Goal: Task Accomplishment & Management: Manage account settings

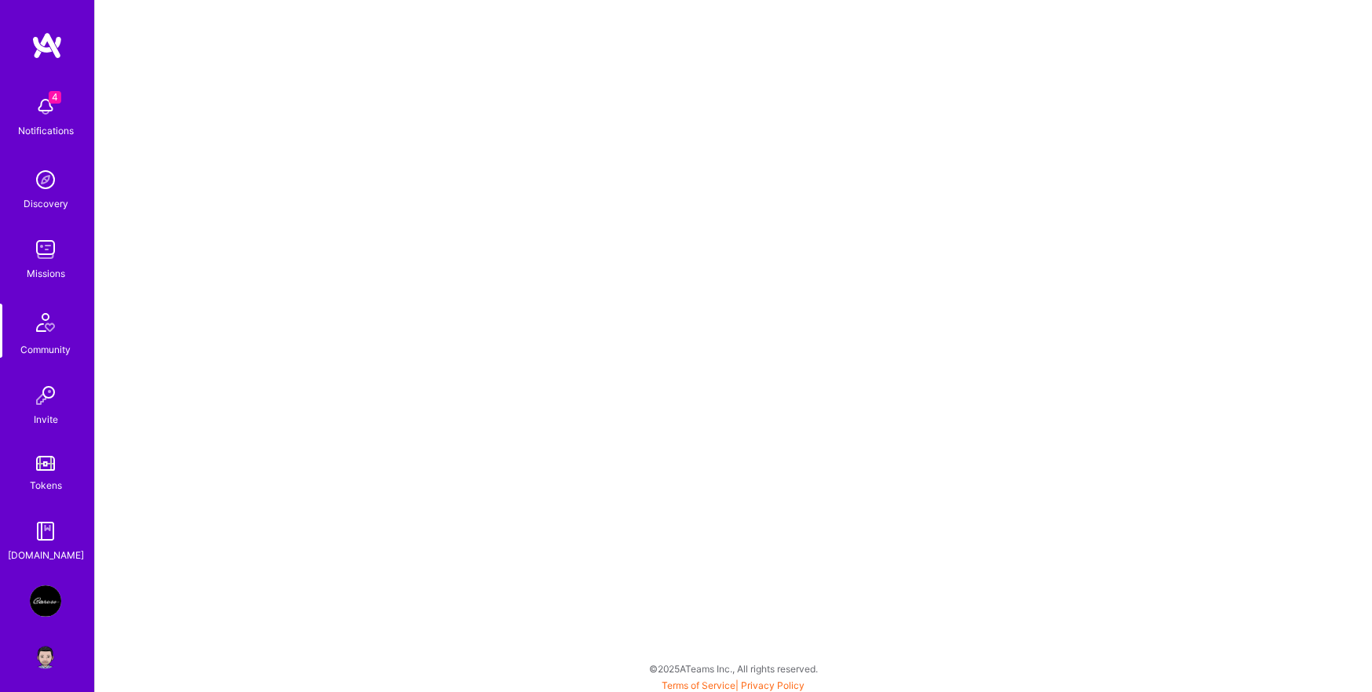
scroll to position [9, 0]
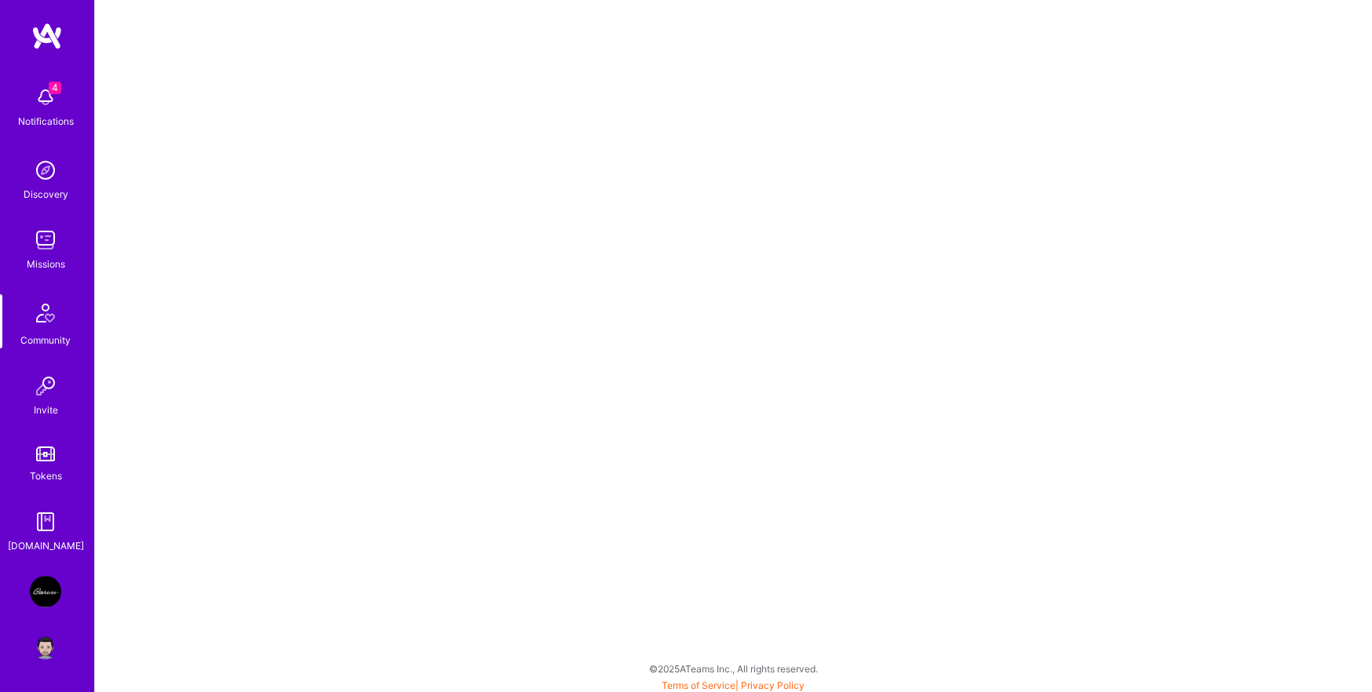
click at [37, 654] on img at bounding box center [45, 645] width 31 height 31
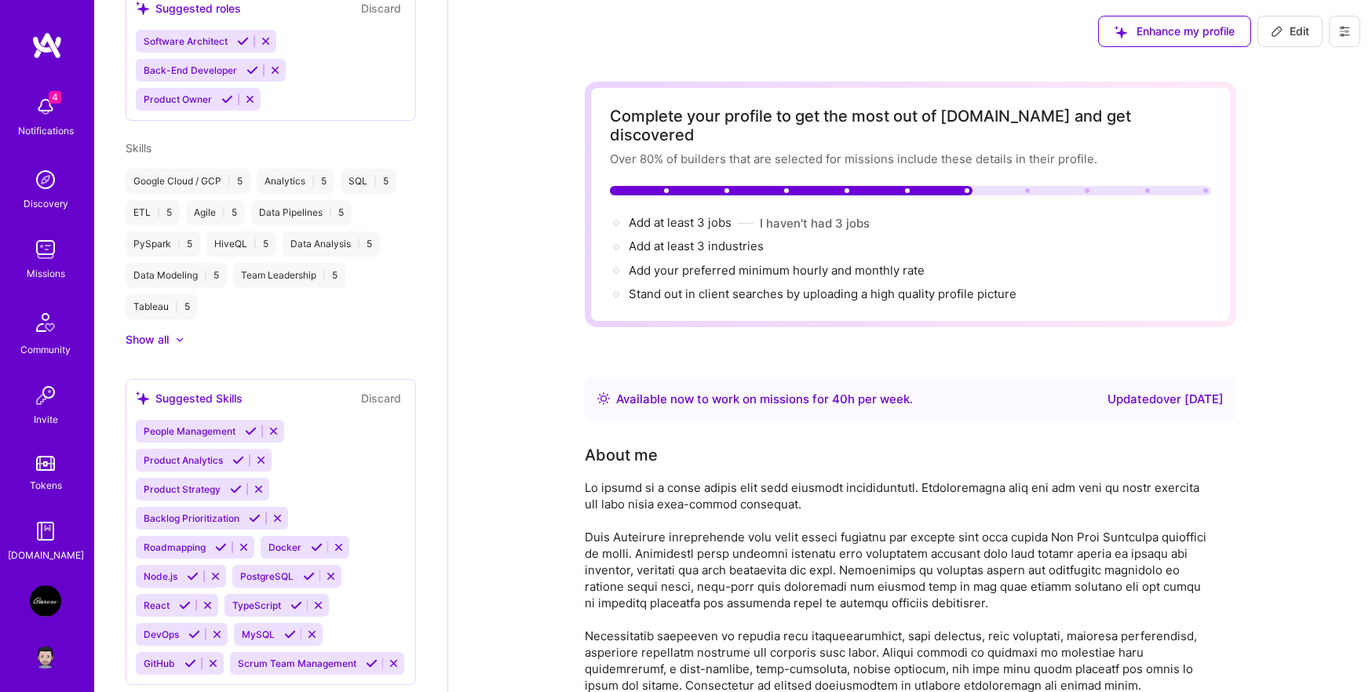
scroll to position [847, 0]
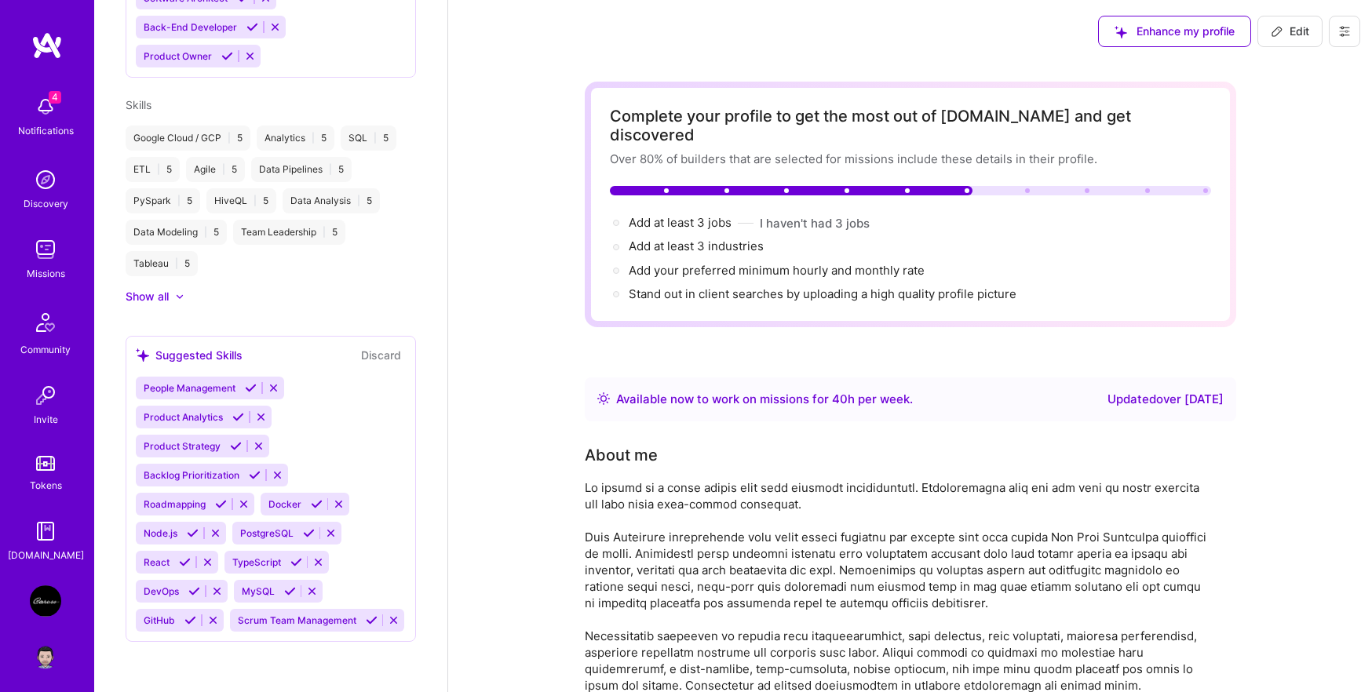
click at [48, 604] on img at bounding box center [45, 601] width 31 height 31
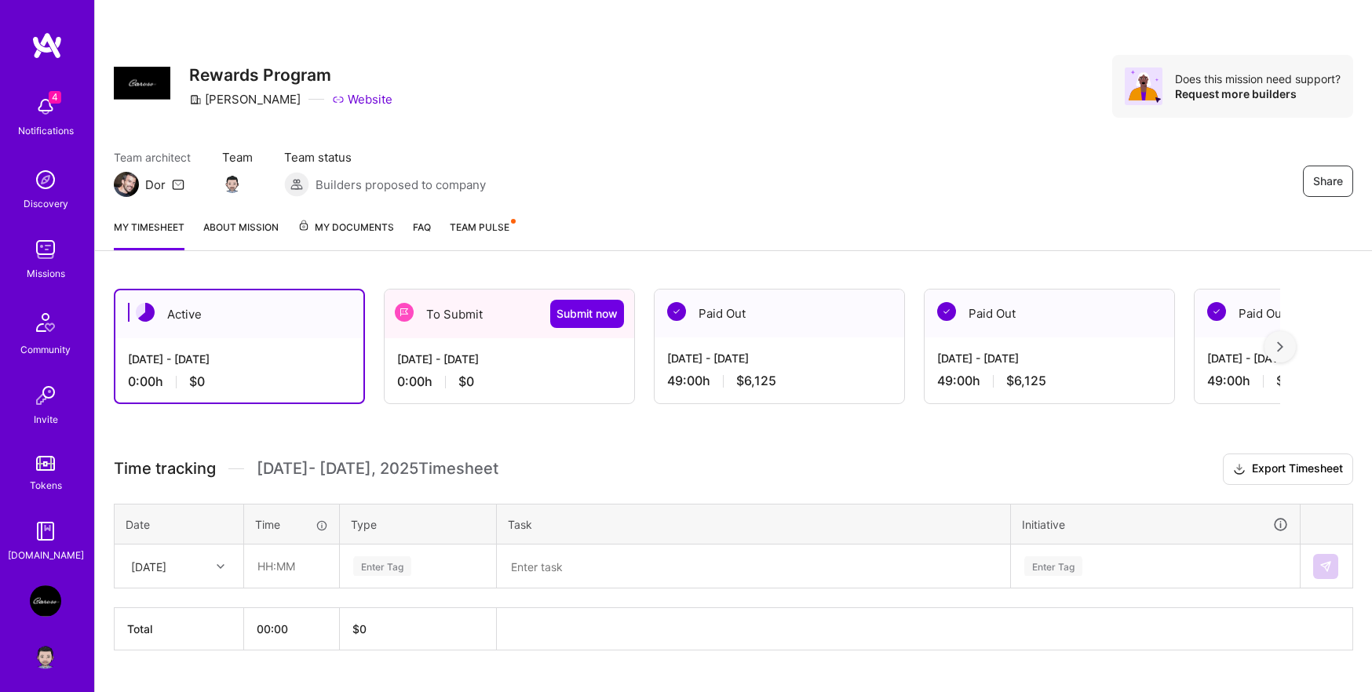
click at [363, 225] on span "My Documents" at bounding box center [345, 227] width 97 height 17
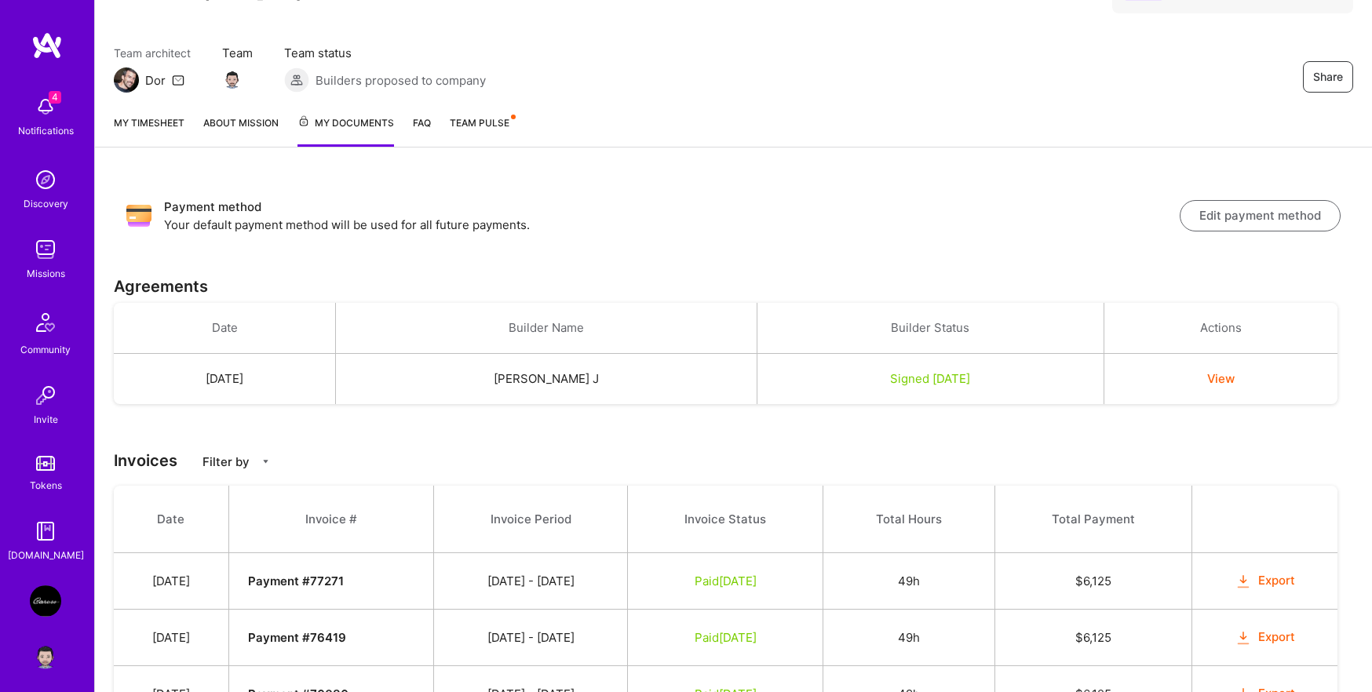
scroll to position [97, 0]
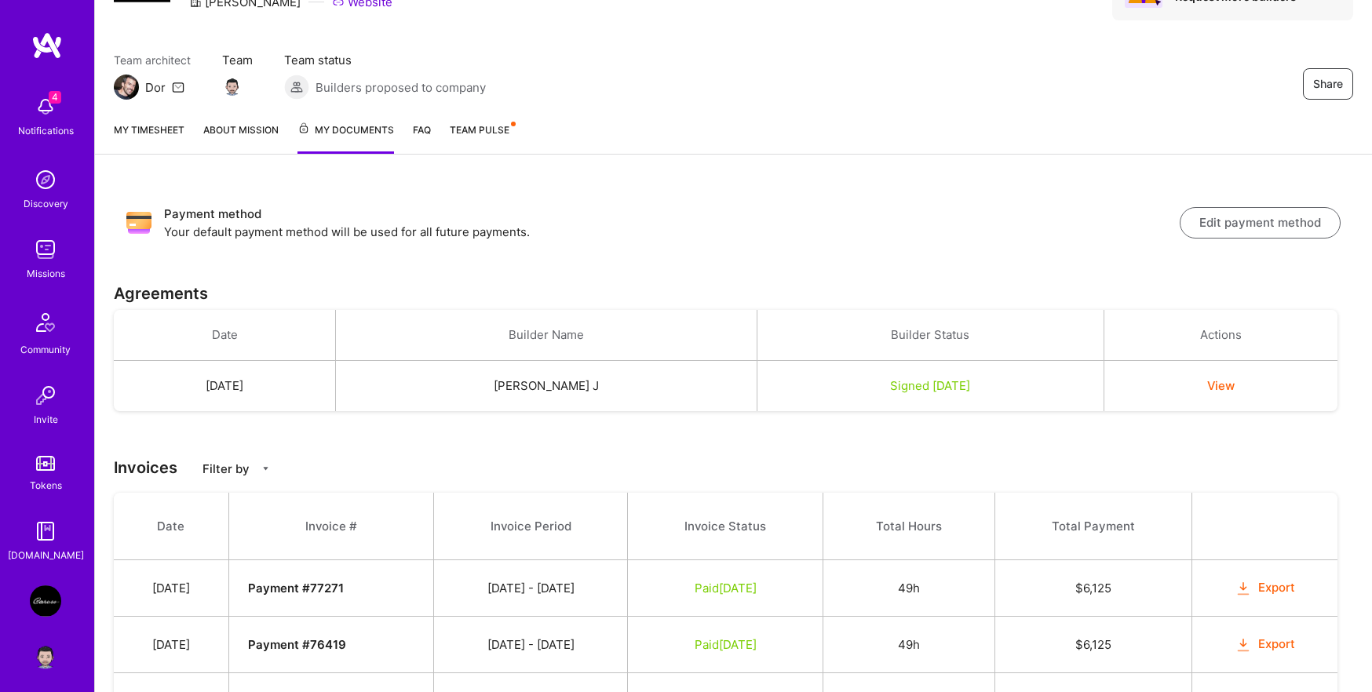
click at [1222, 386] on button "View" at bounding box center [1220, 386] width 27 height 16
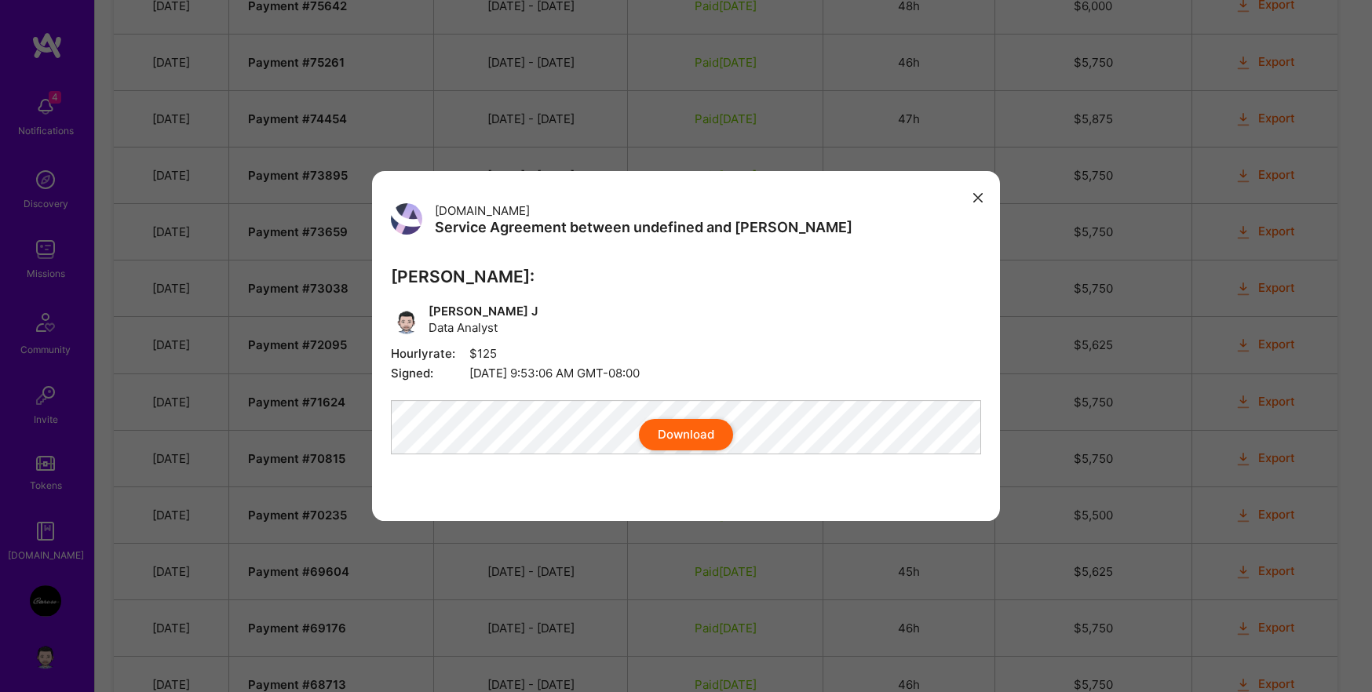
scroll to position [863, 0]
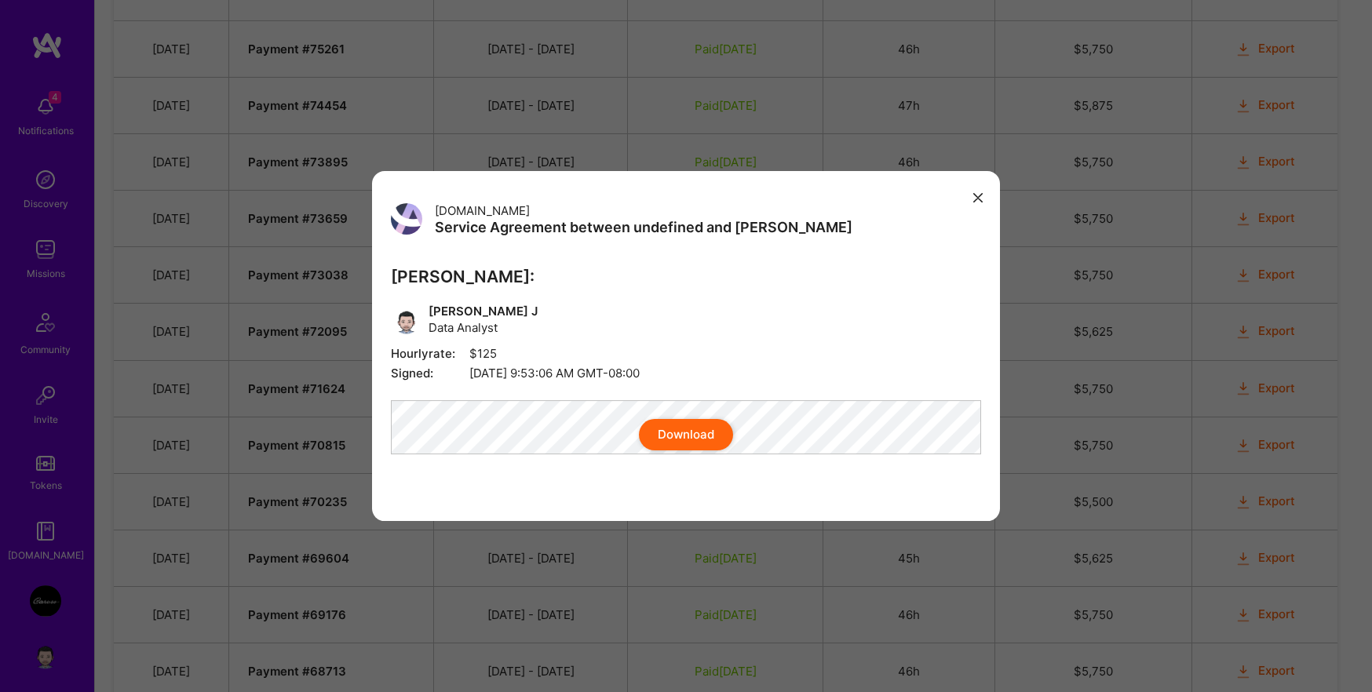
click at [692, 446] on button "Download" at bounding box center [686, 434] width 94 height 31
click at [978, 193] on icon "modal" at bounding box center [977, 197] width 9 height 9
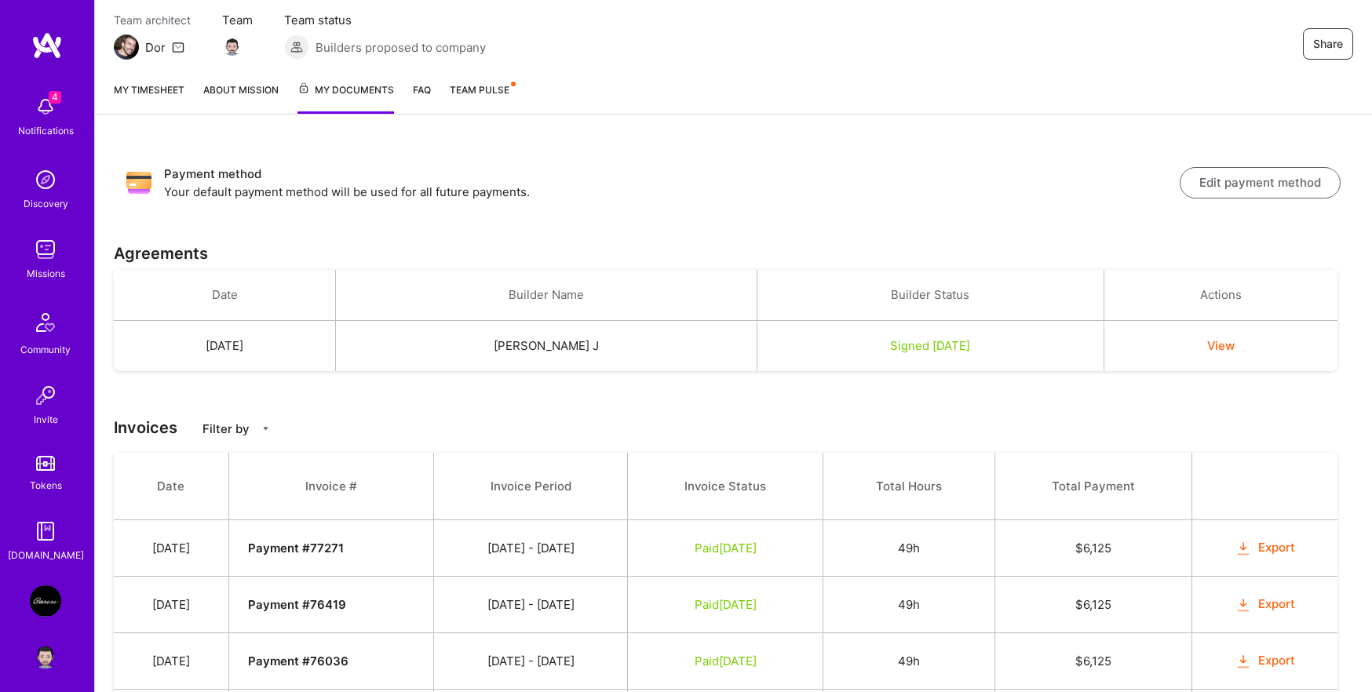
scroll to position [0, 0]
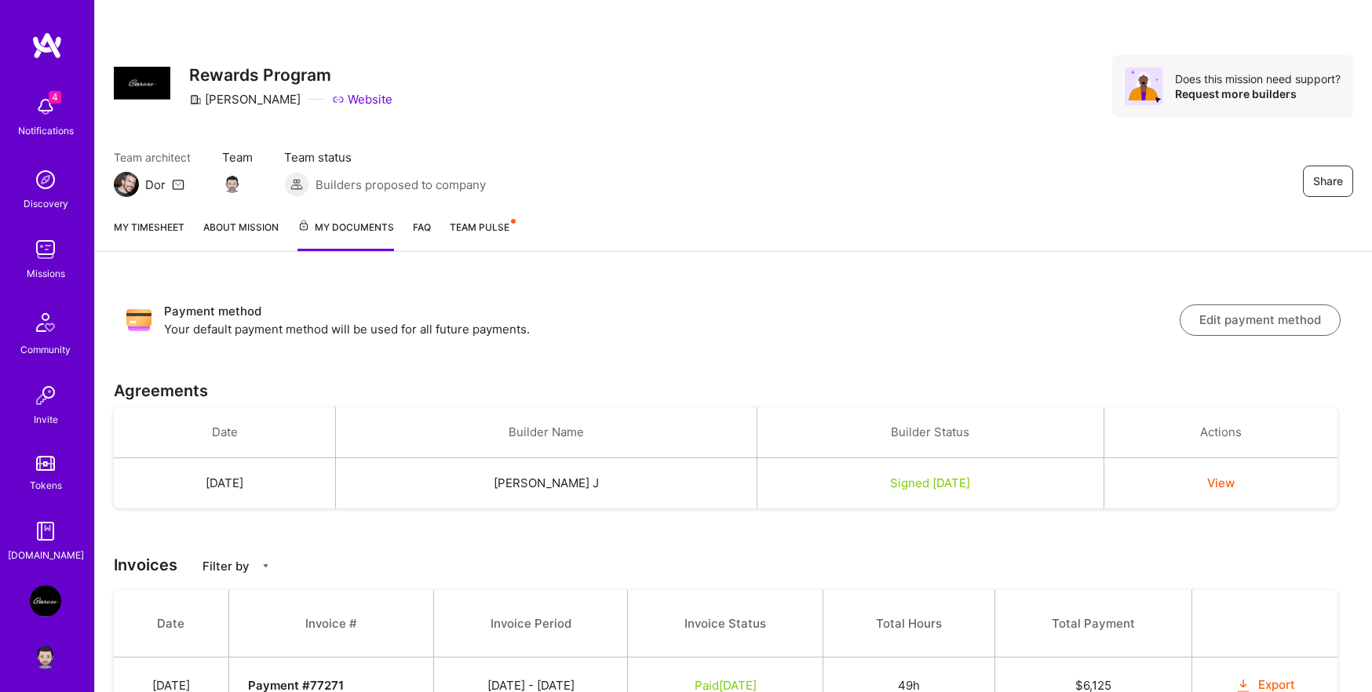
click at [1256, 322] on button "Edit payment method" at bounding box center [1260, 320] width 161 height 31
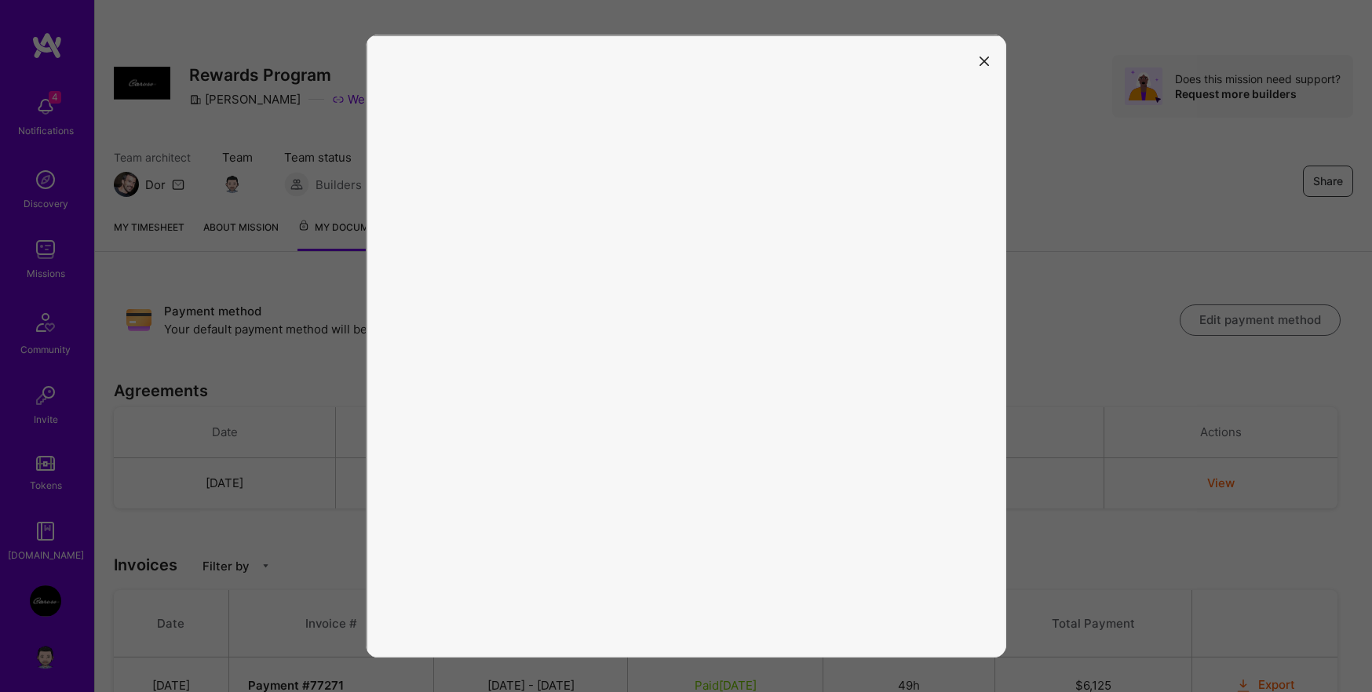
click at [986, 65] on button "modal" at bounding box center [984, 60] width 19 height 26
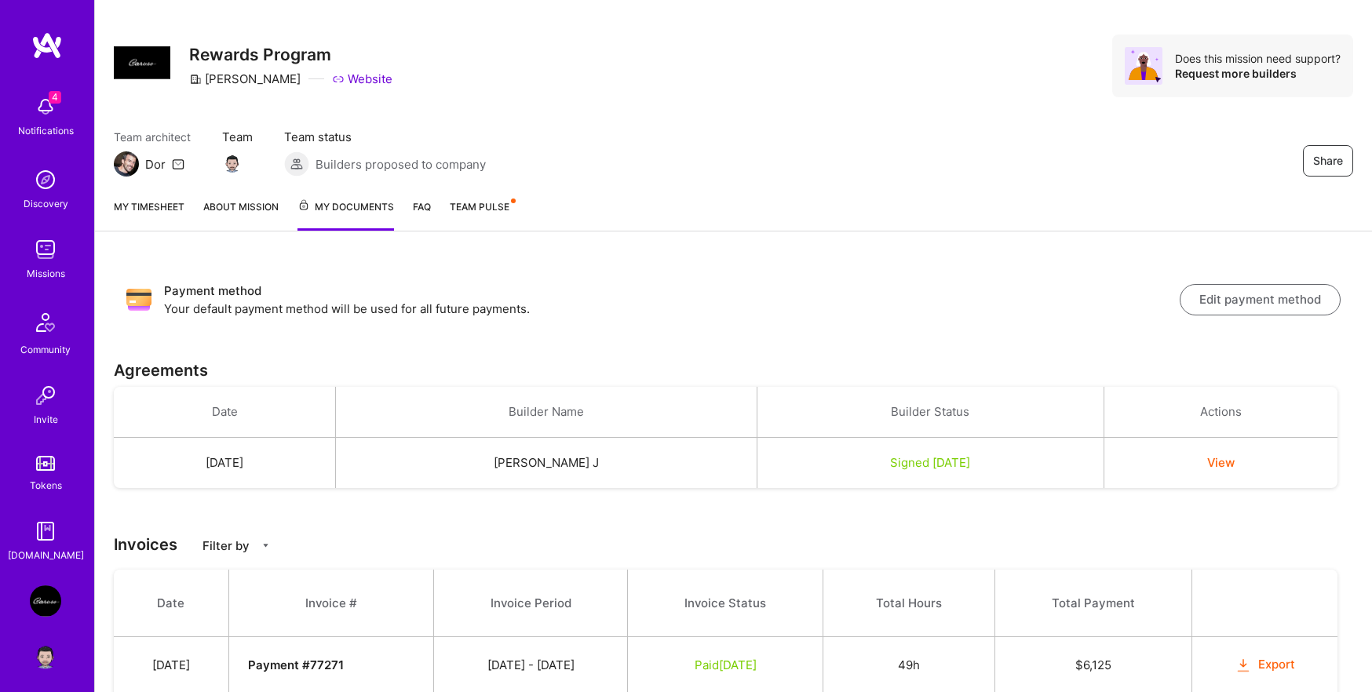
scroll to position [14, 0]
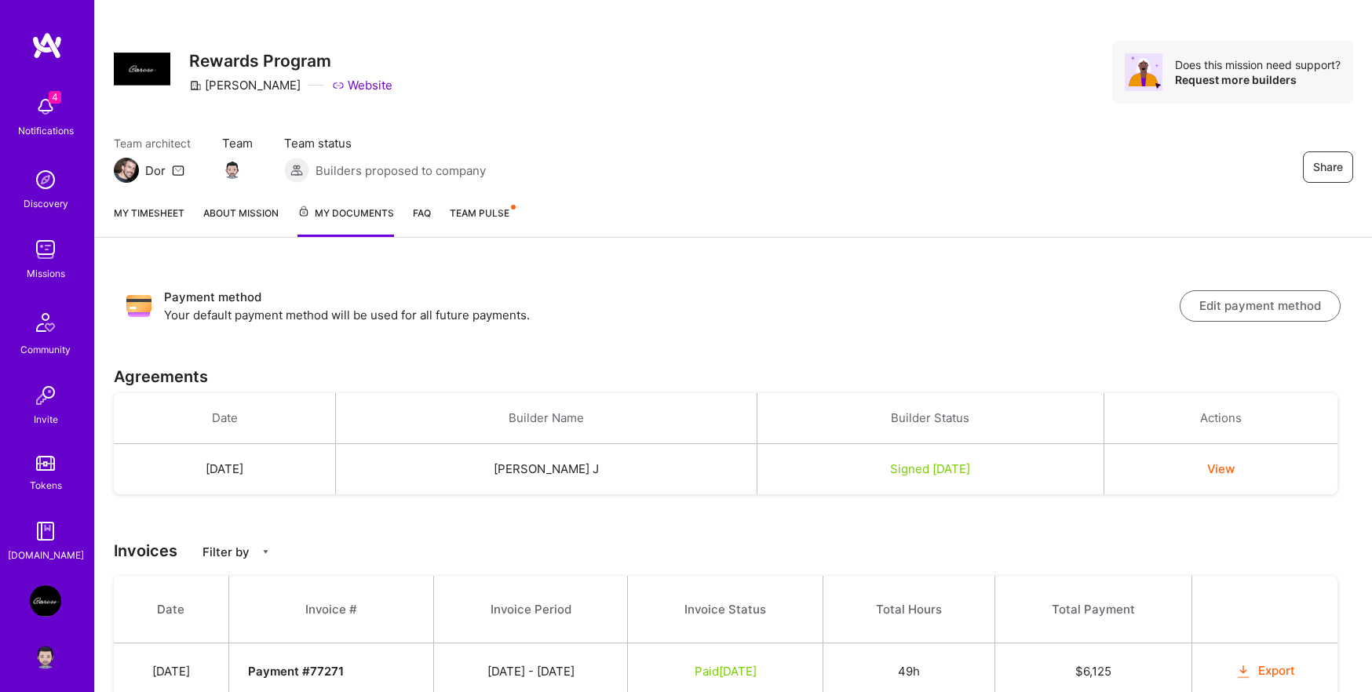
click at [585, 301] on h3 "Payment method" at bounding box center [672, 297] width 1016 height 19
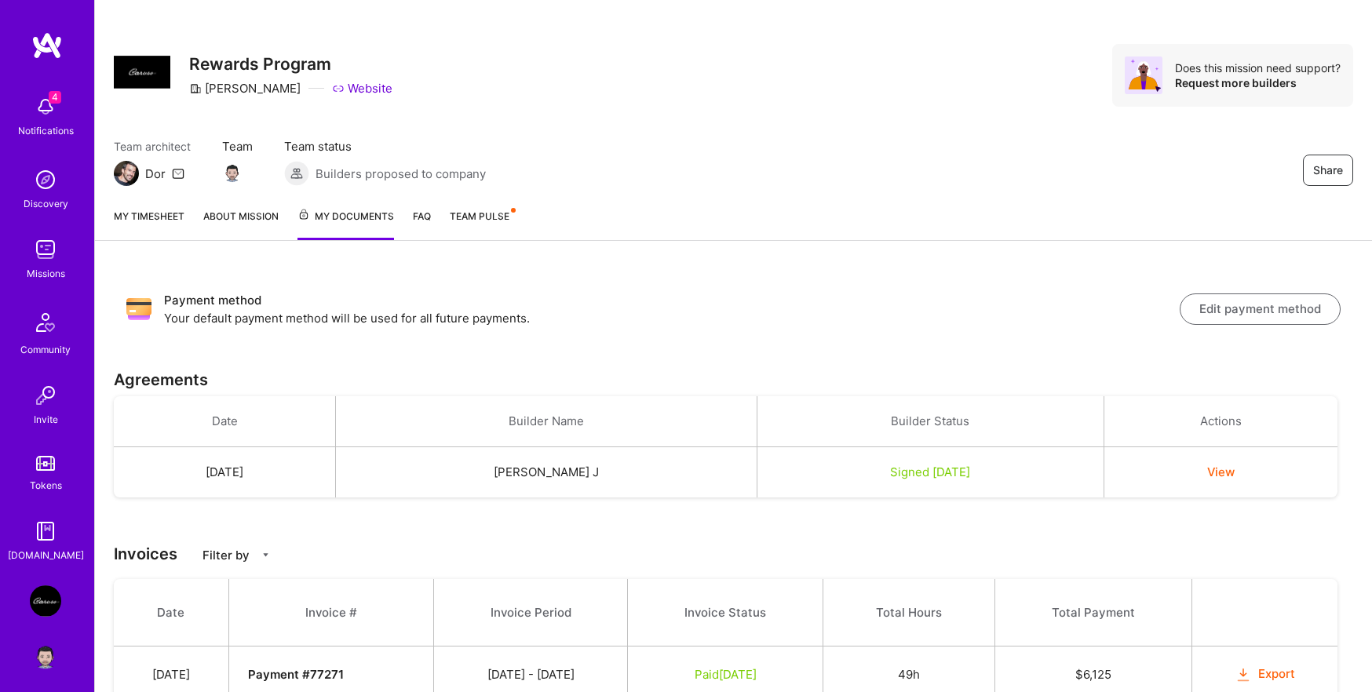
click at [43, 595] on img at bounding box center [45, 601] width 31 height 31
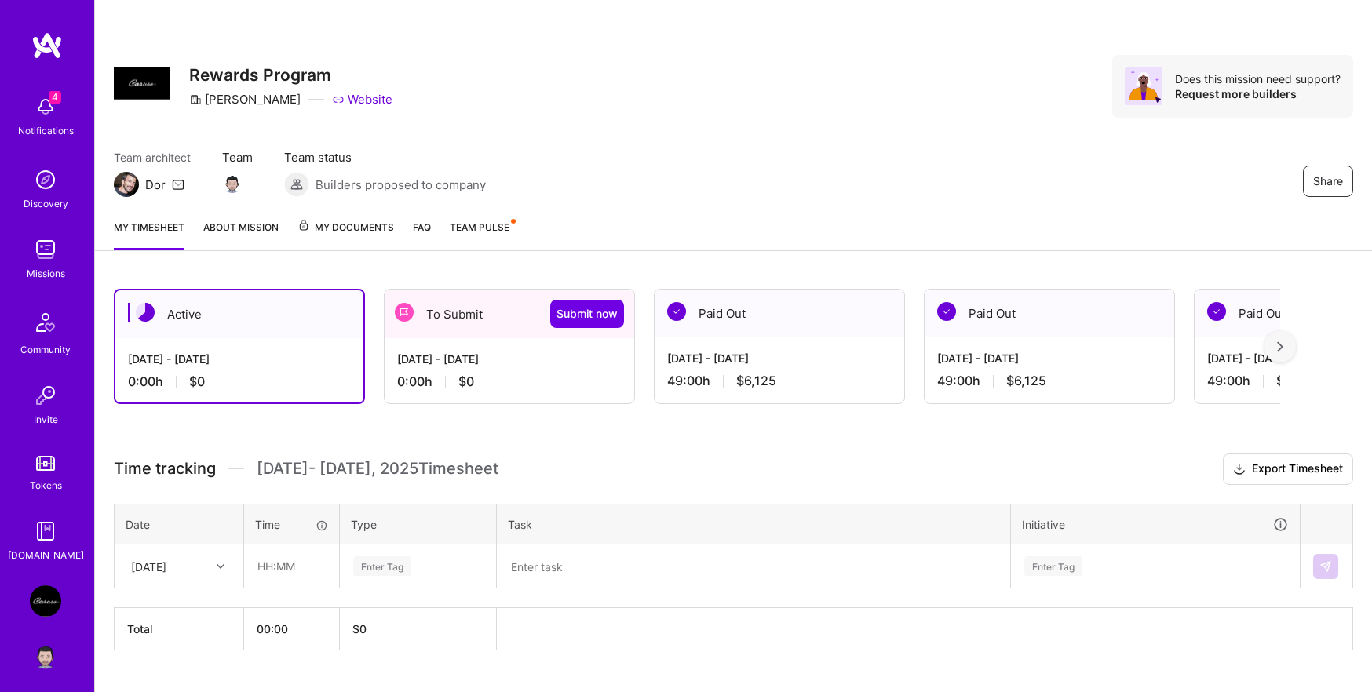
click at [469, 366] on div "[DATE] - [DATE]" at bounding box center [509, 359] width 224 height 16
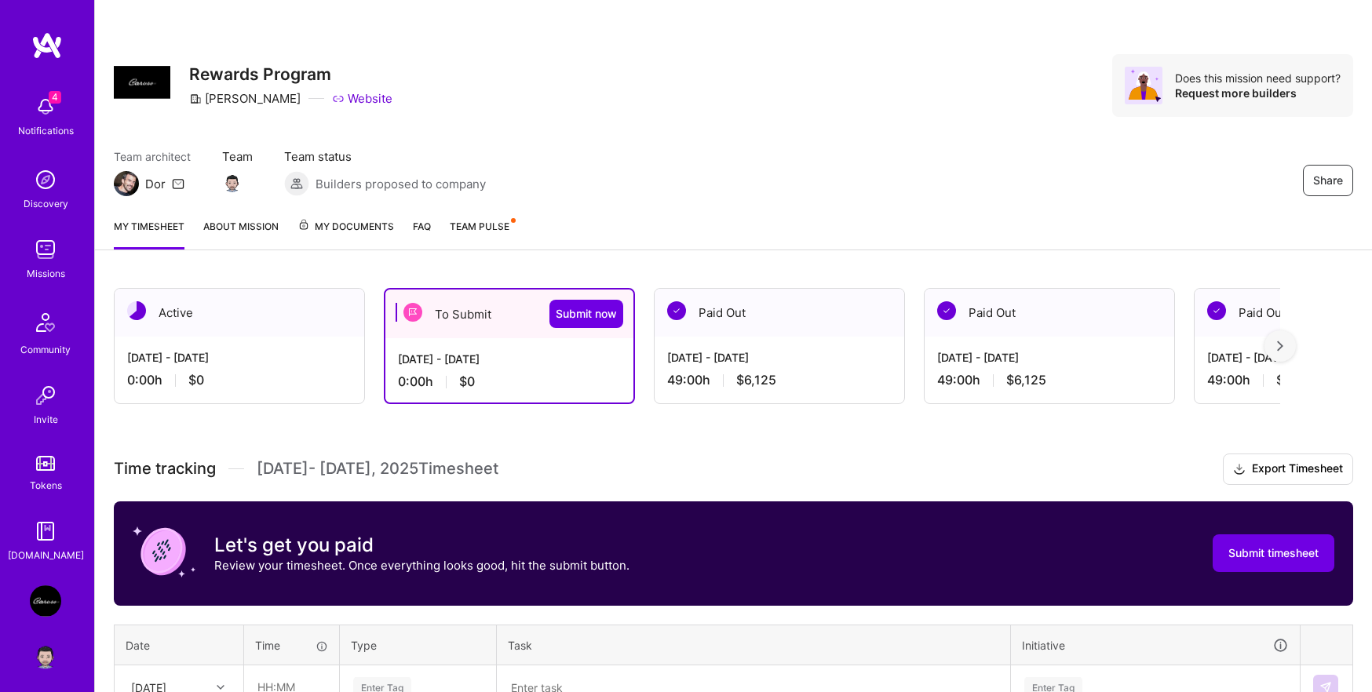
scroll to position [2, 0]
